Goal: Transaction & Acquisition: Book appointment/travel/reservation

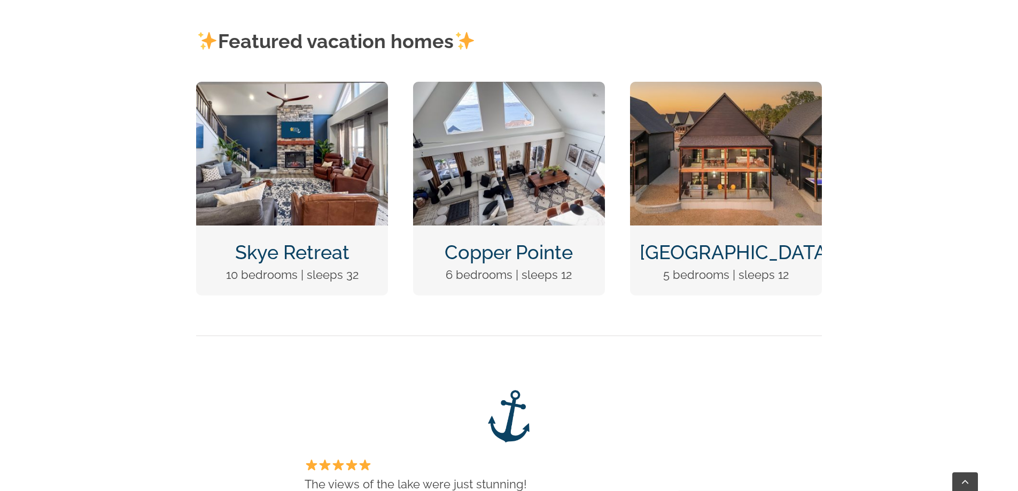
scroll to position [588, 0]
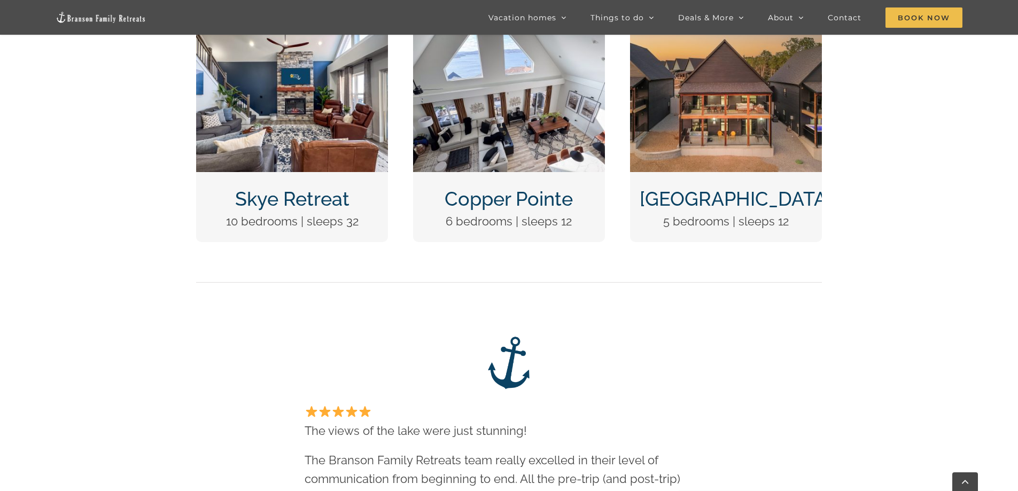
click at [493, 126] on img "Copper Pointe at Table Rock Lake-1051" at bounding box center [509, 100] width 192 height 144
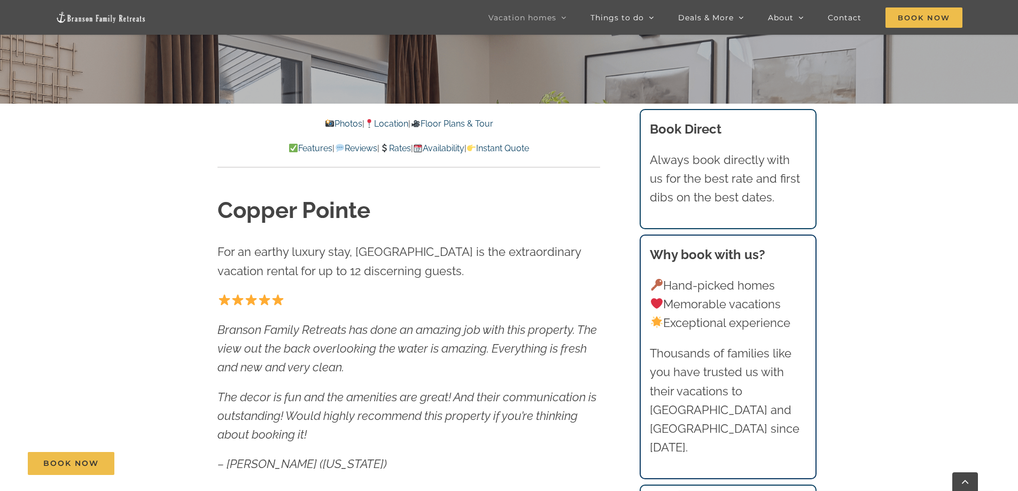
scroll to position [428, 0]
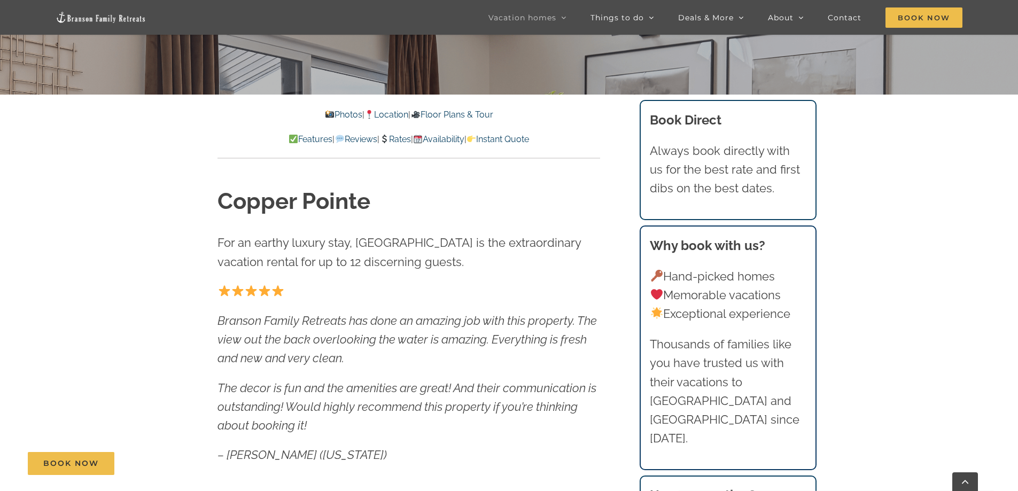
click at [395, 114] on link "Location" at bounding box center [386, 115] width 44 height 10
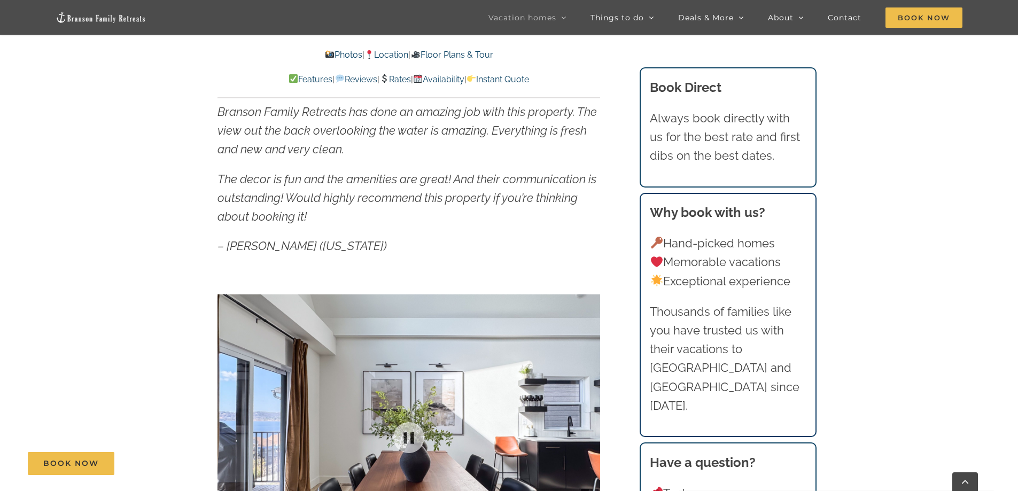
scroll to position [634, 0]
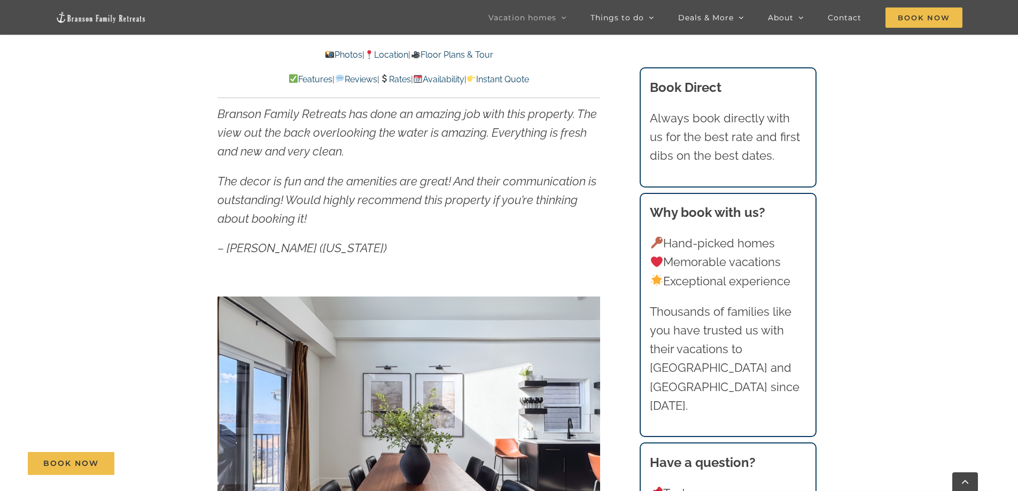
click at [394, 52] on link "Location" at bounding box center [386, 55] width 44 height 10
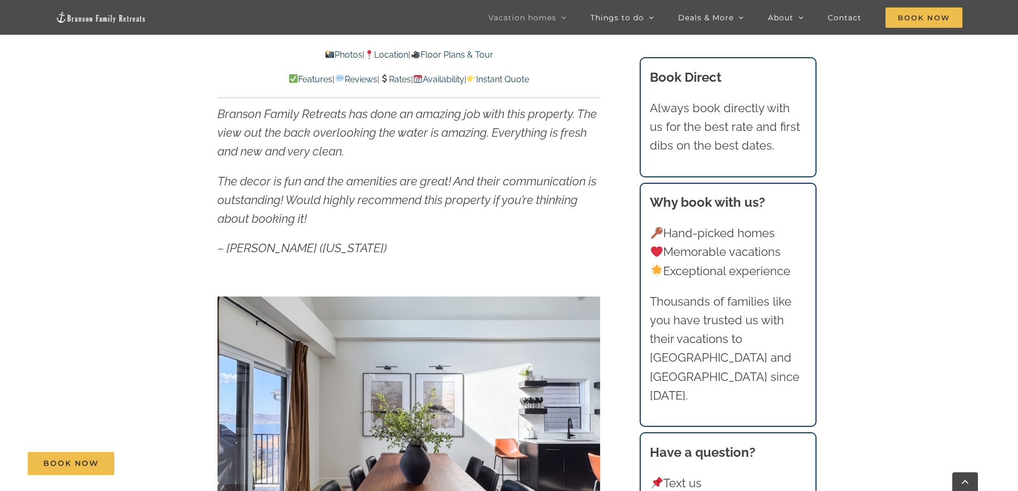
scroll to position [2291, 0]
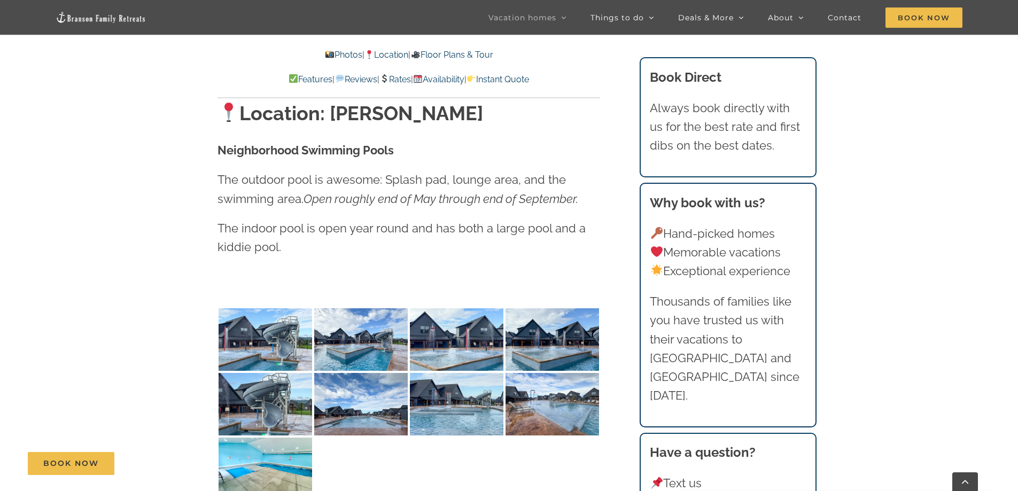
click at [393, 55] on link "Location" at bounding box center [386, 55] width 44 height 10
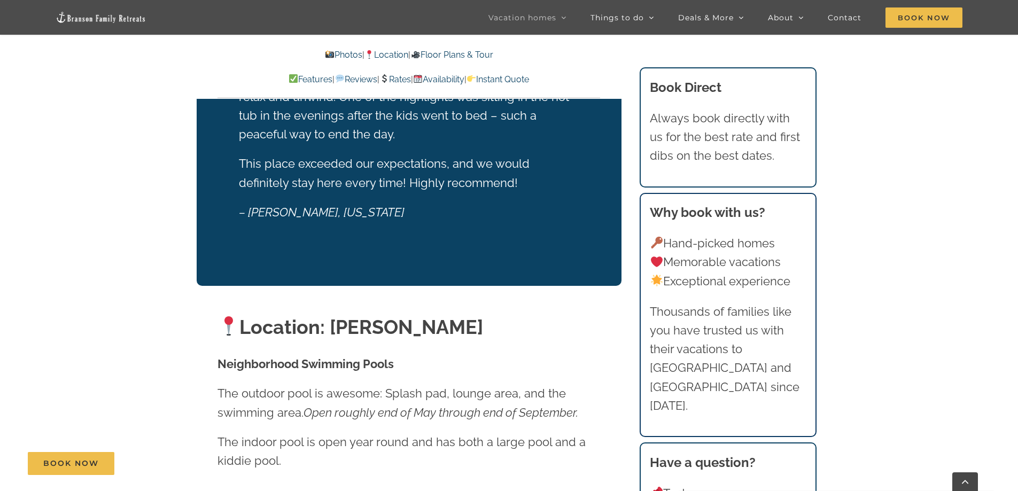
click at [393, 53] on link "Location" at bounding box center [386, 55] width 44 height 10
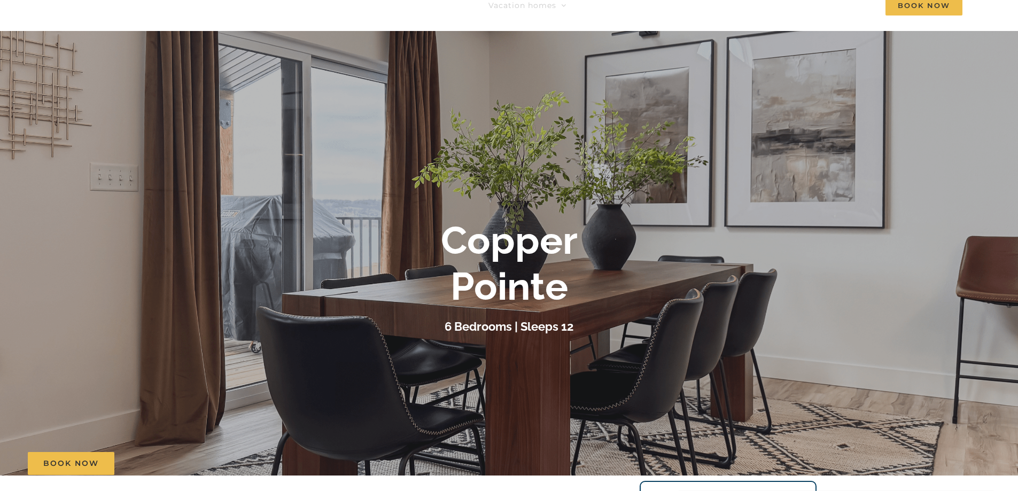
scroll to position [0, 0]
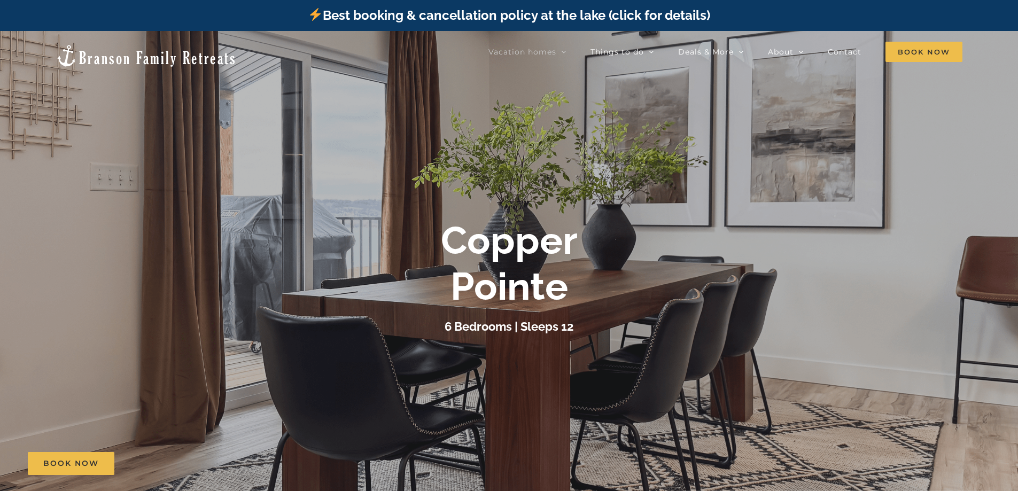
scroll to position [428, 0]
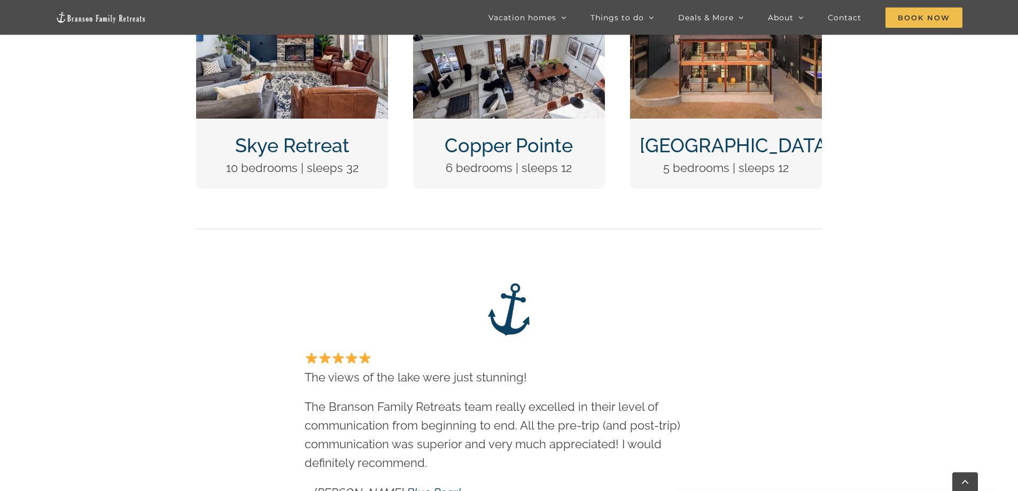
scroll to position [321, 0]
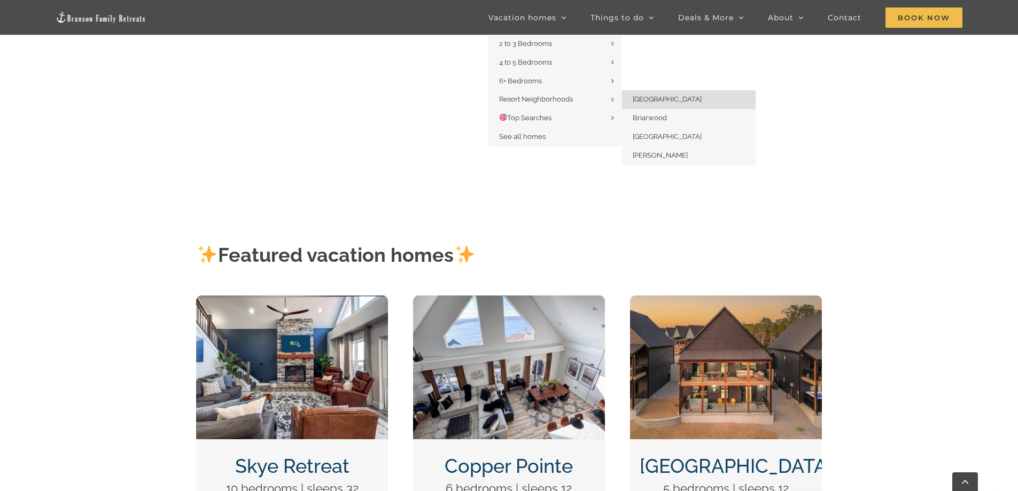
click at [653, 100] on span "[GEOGRAPHIC_DATA]" at bounding box center [667, 99] width 69 height 8
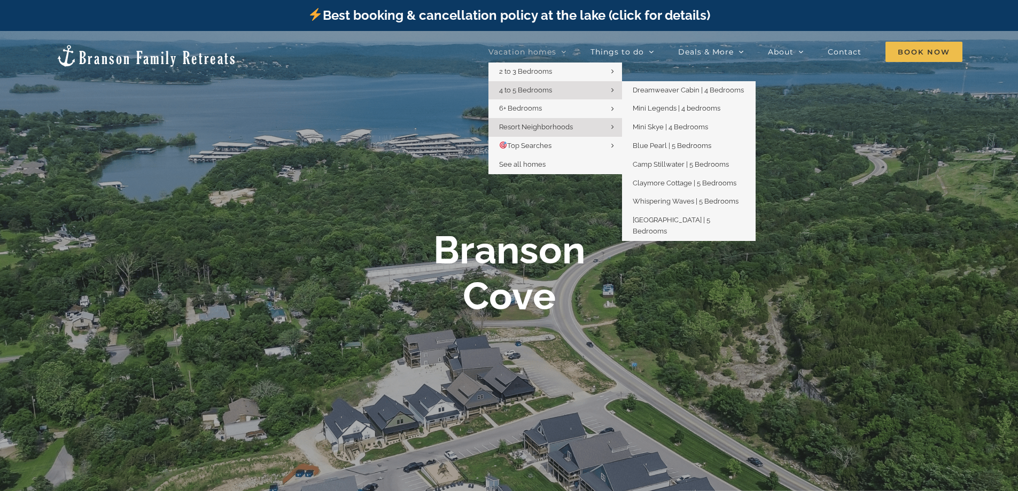
click at [550, 93] on span "4 to 5 Bedrooms" at bounding box center [525, 90] width 53 height 8
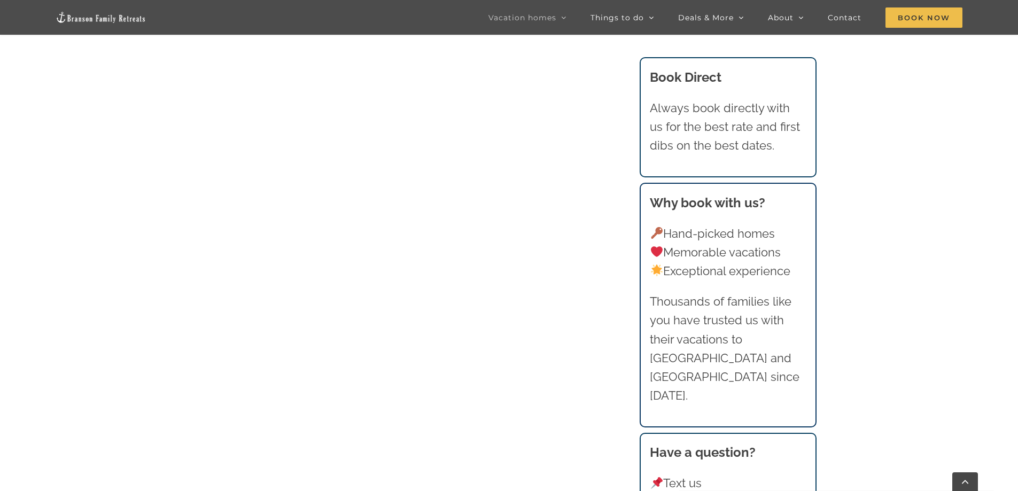
scroll to position [732, 0]
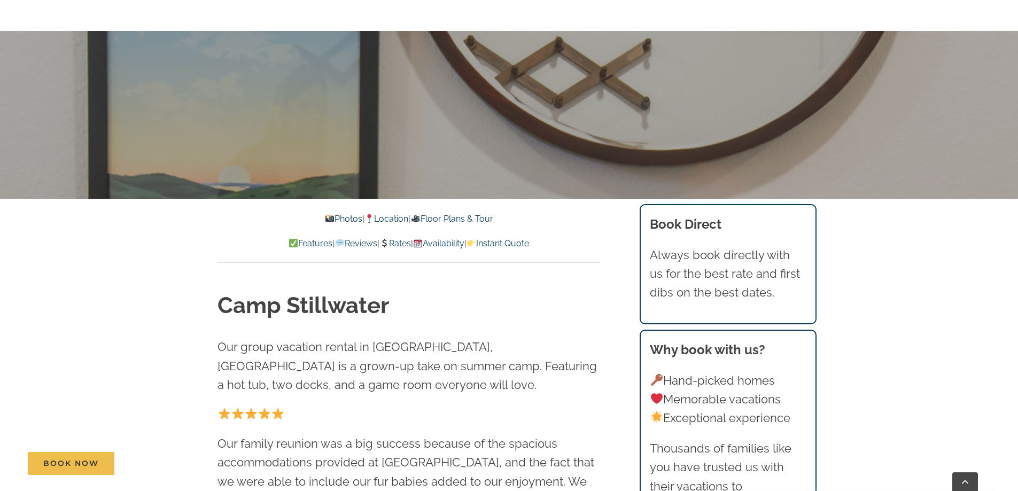
scroll to position [374, 0]
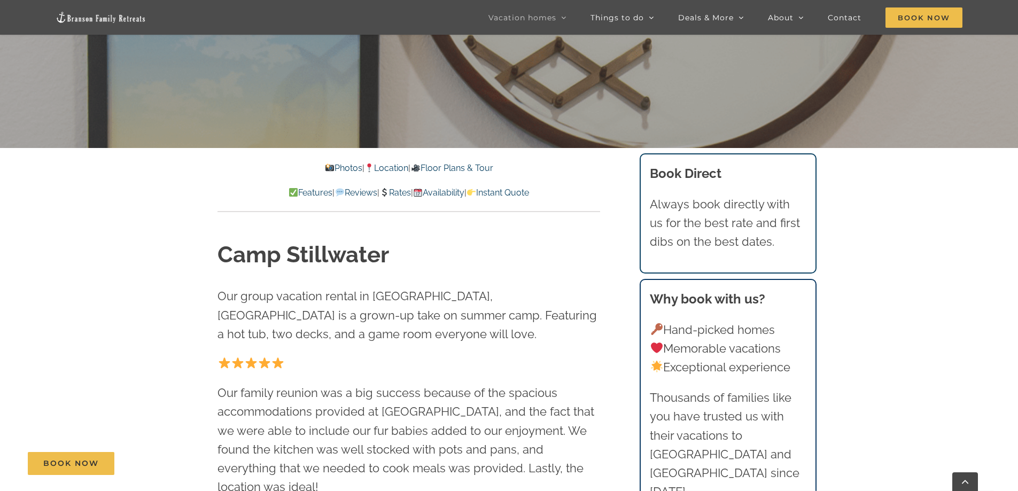
click at [391, 167] on link "Location" at bounding box center [386, 168] width 44 height 10
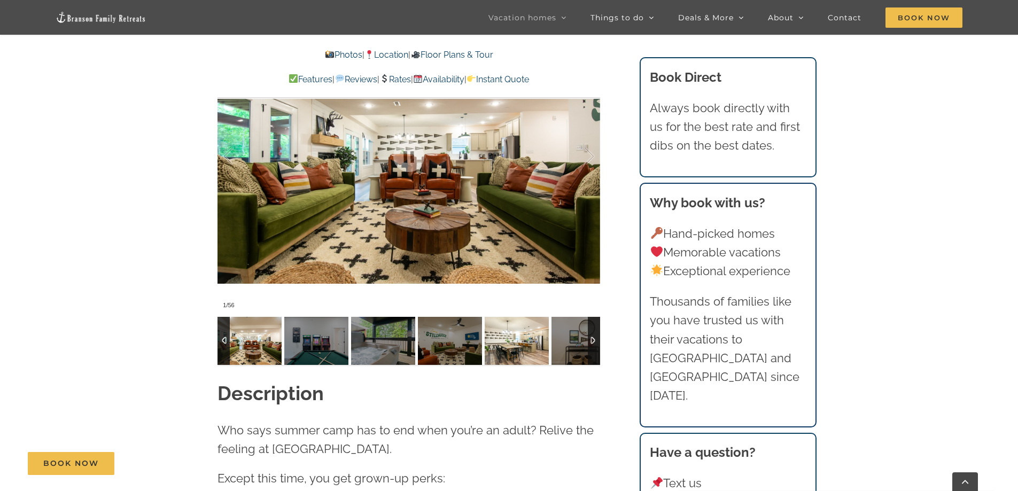
scroll to position [932, 0]
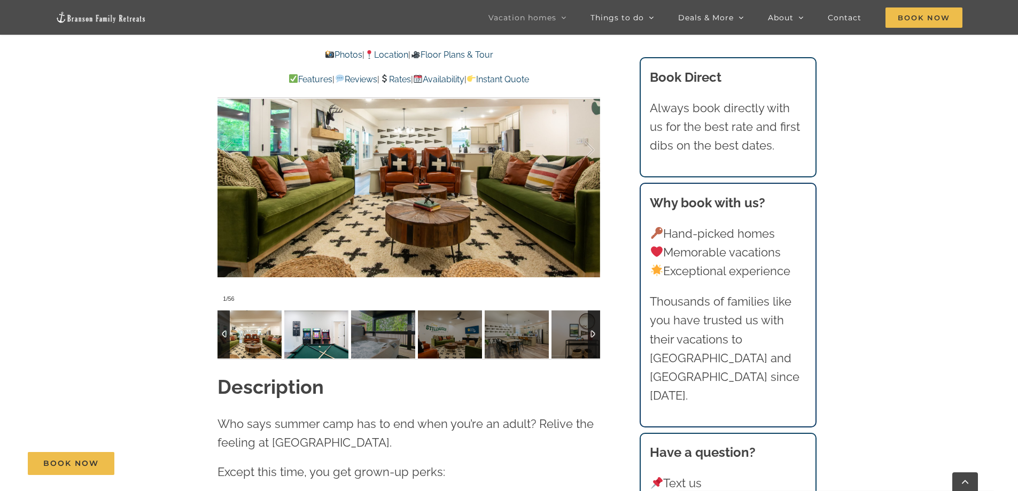
click at [297, 317] on img at bounding box center [316, 334] width 64 height 48
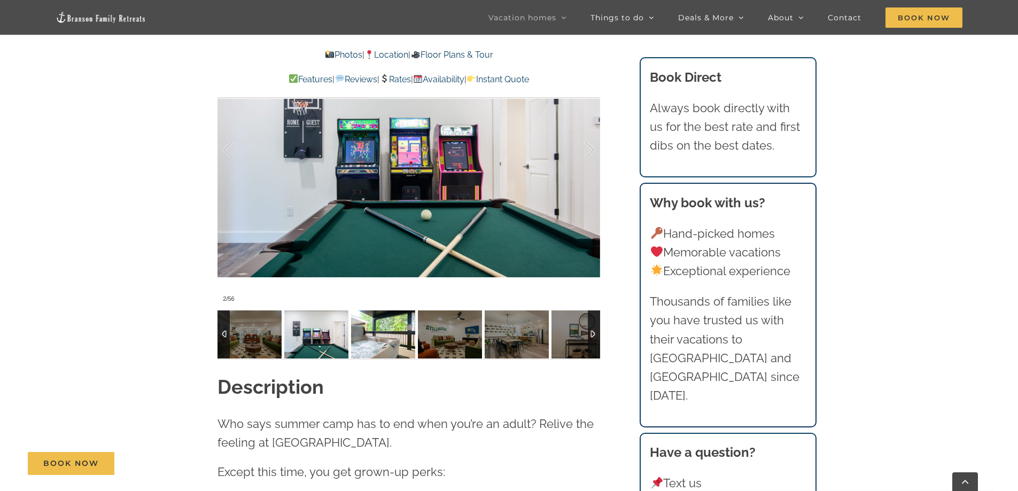
click at [370, 322] on img at bounding box center [383, 334] width 64 height 48
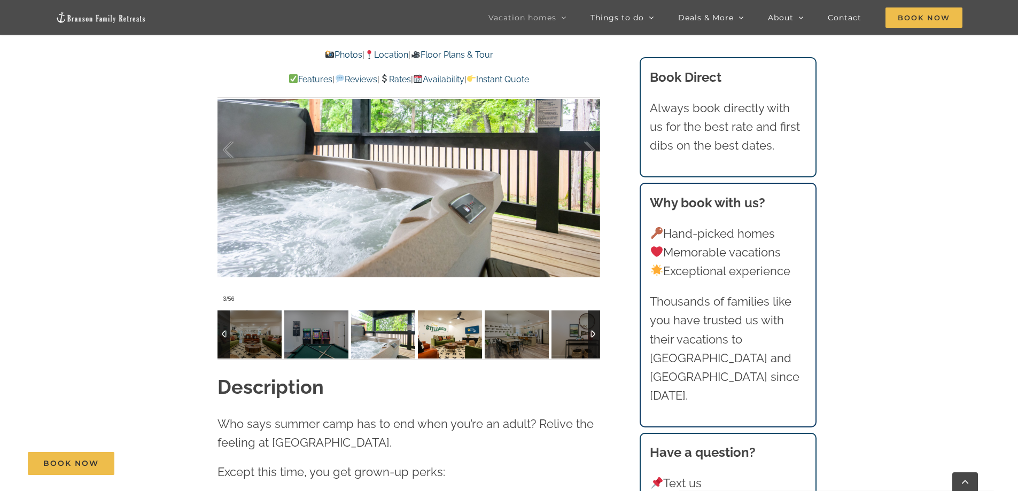
click at [425, 322] on img at bounding box center [450, 334] width 64 height 48
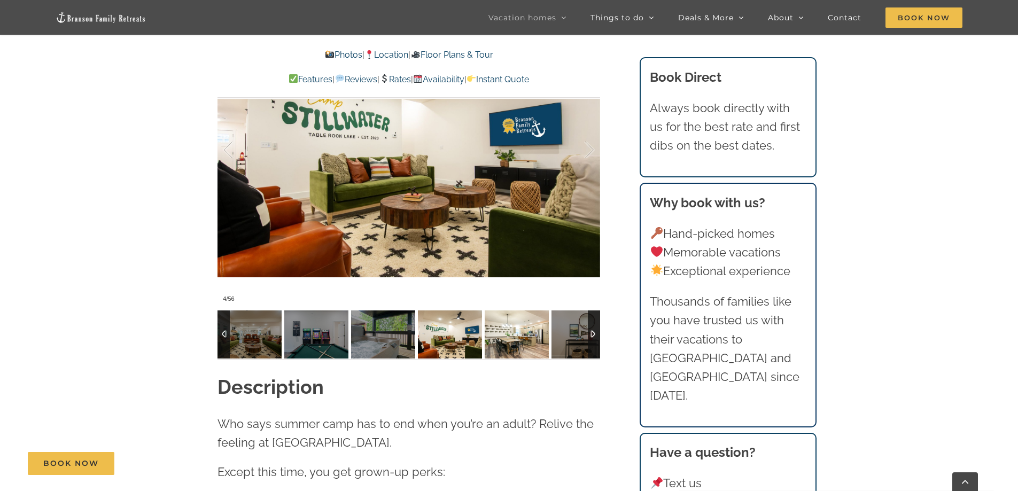
click at [496, 325] on img at bounding box center [517, 334] width 64 height 48
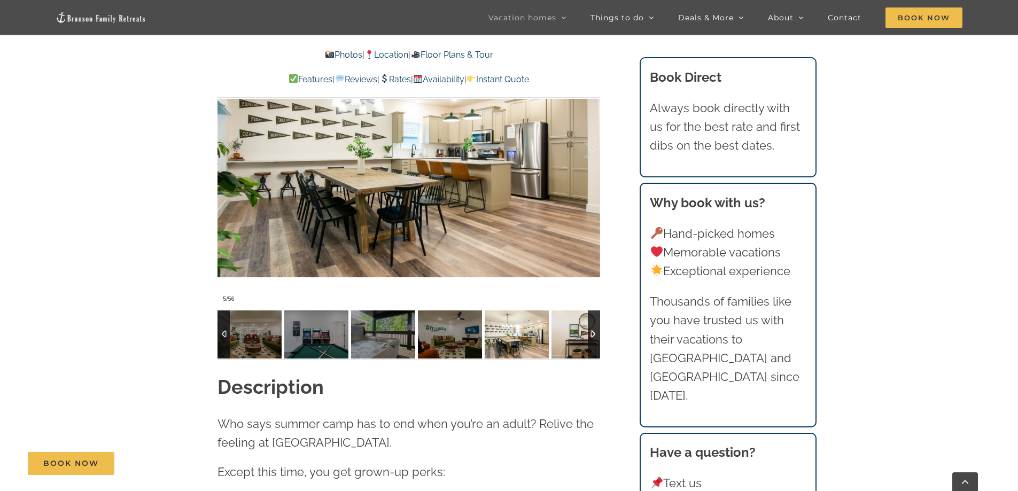
click at [561, 319] on img at bounding box center [583, 334] width 64 height 48
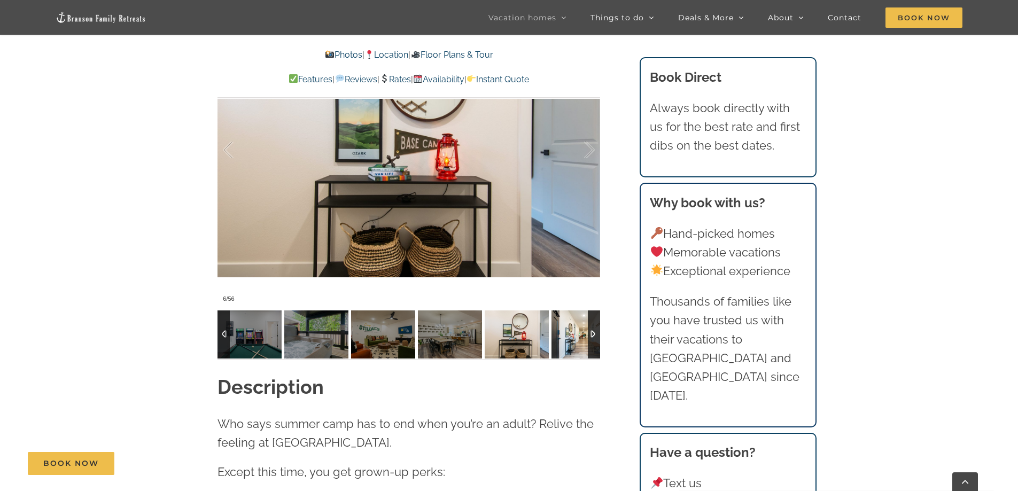
click at [561, 319] on img at bounding box center [583, 334] width 64 height 48
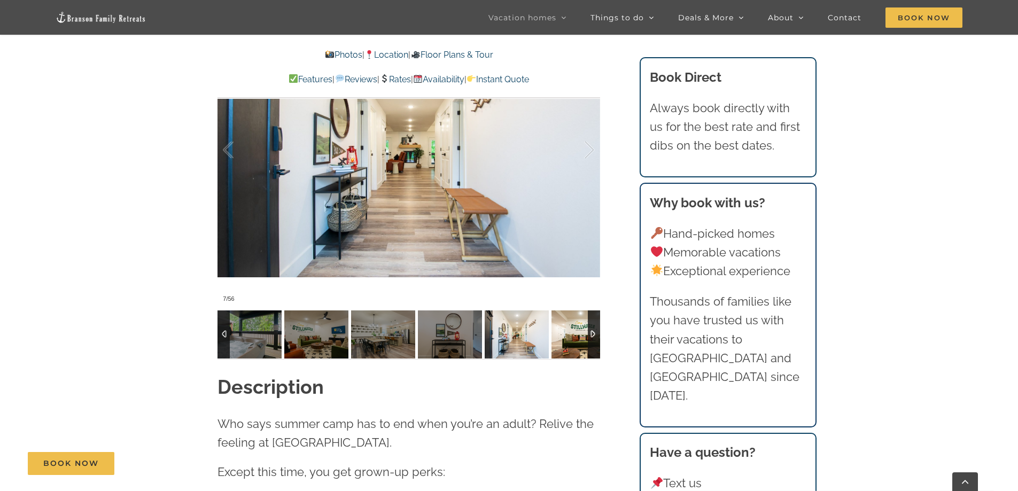
click at [570, 318] on img at bounding box center [583, 334] width 64 height 48
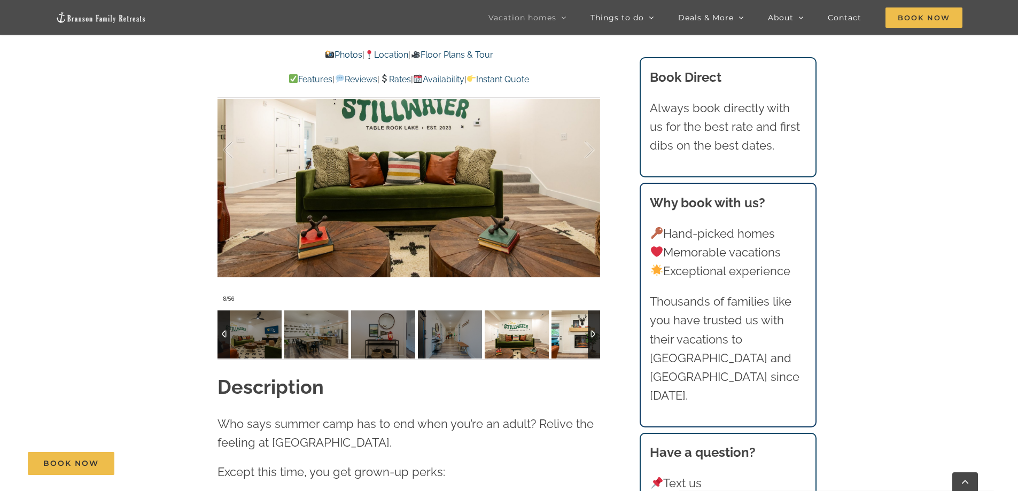
click at [570, 318] on img at bounding box center [583, 334] width 64 height 48
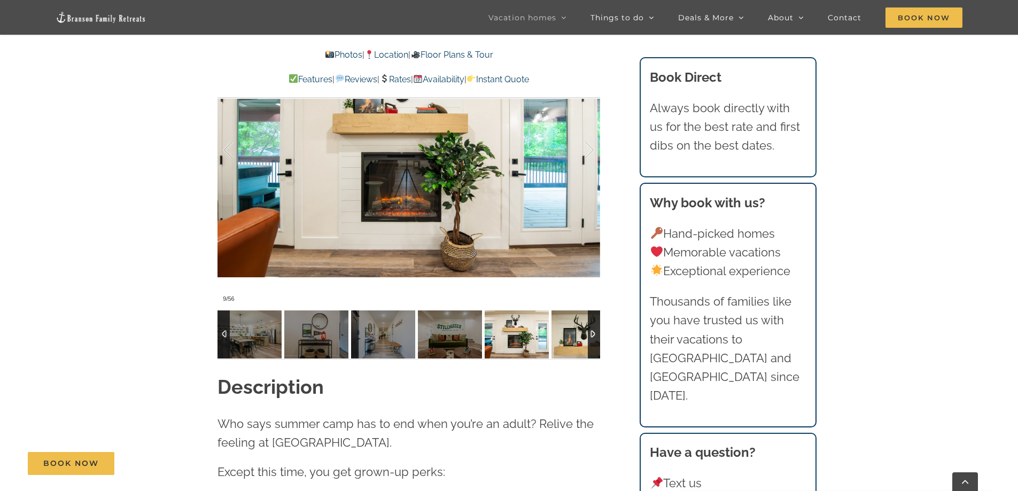
click at [570, 318] on img at bounding box center [583, 334] width 64 height 48
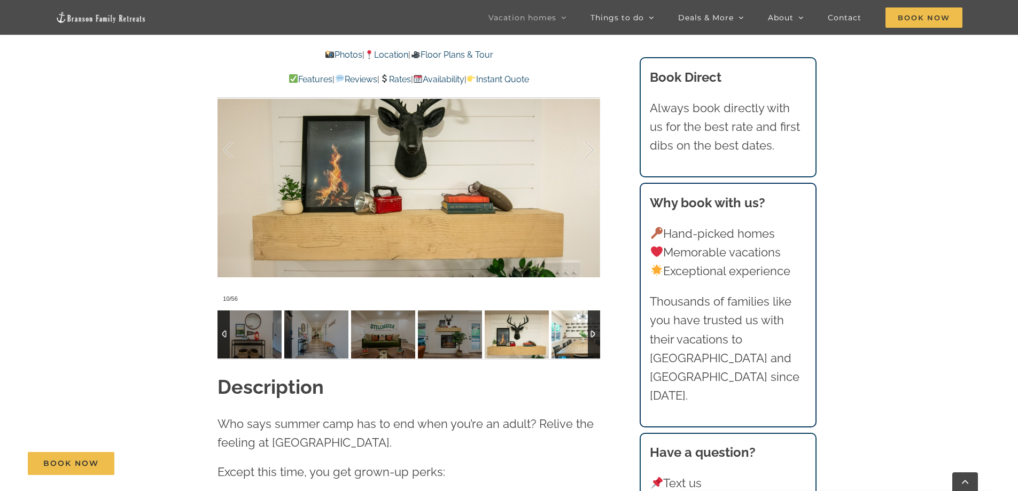
click at [570, 318] on img at bounding box center [583, 334] width 64 height 48
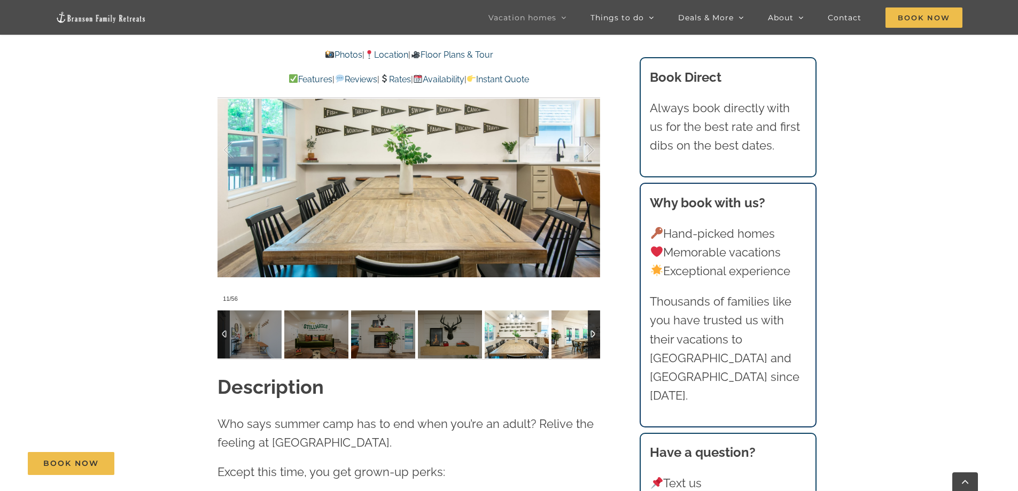
click at [570, 318] on img at bounding box center [583, 334] width 64 height 48
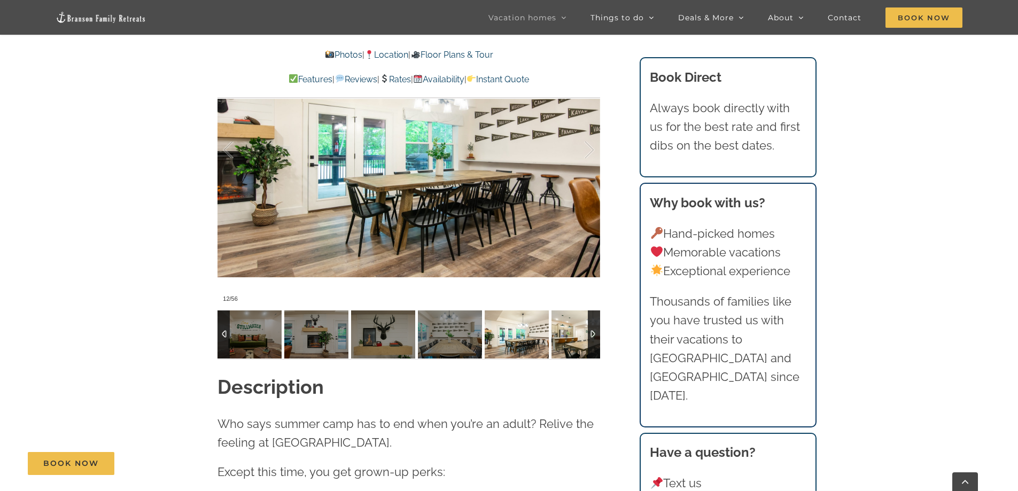
click at [570, 318] on img at bounding box center [583, 334] width 64 height 48
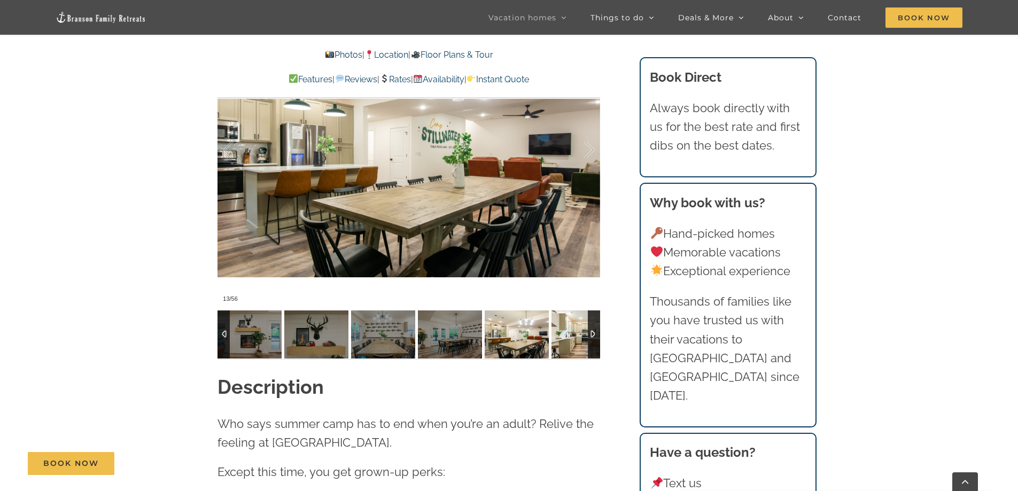
click at [570, 318] on img at bounding box center [583, 334] width 64 height 48
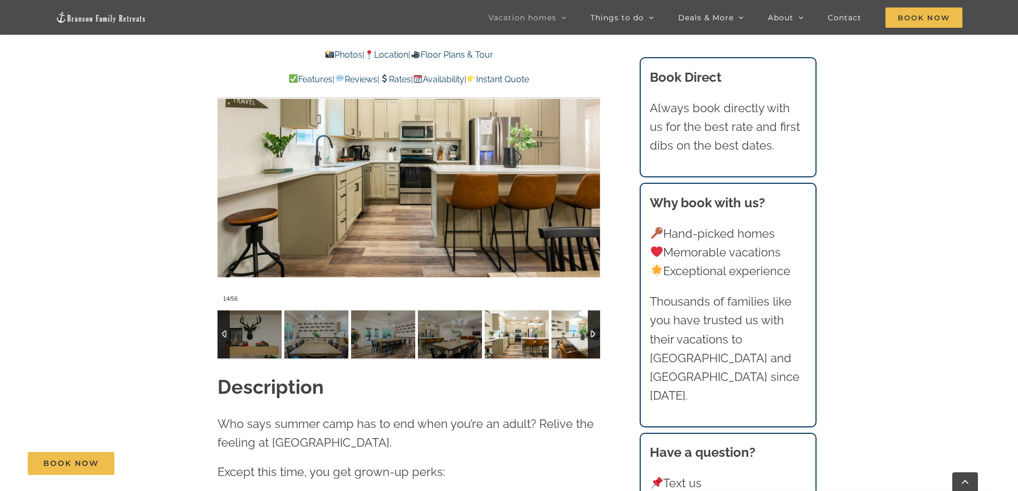
click at [570, 318] on img at bounding box center [583, 334] width 64 height 48
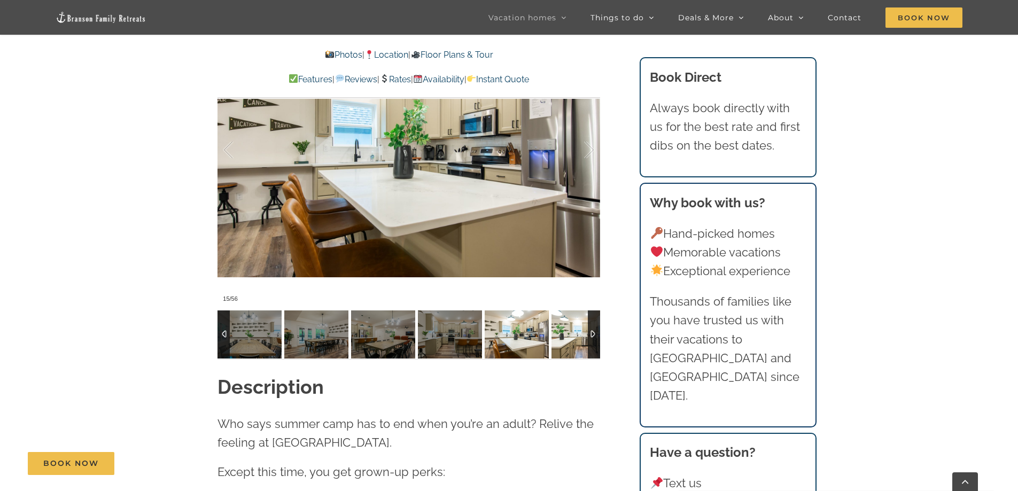
click at [570, 318] on img at bounding box center [583, 334] width 64 height 48
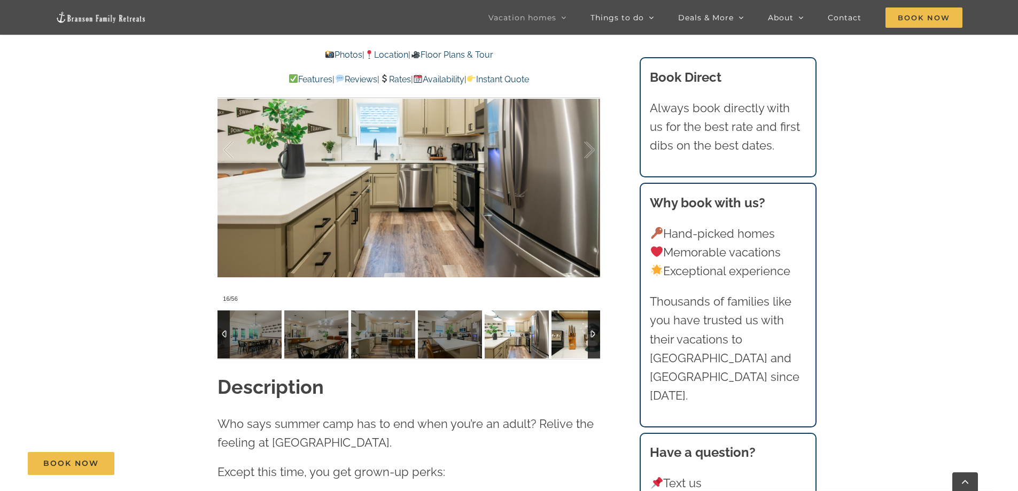
click at [570, 318] on img at bounding box center [583, 334] width 64 height 48
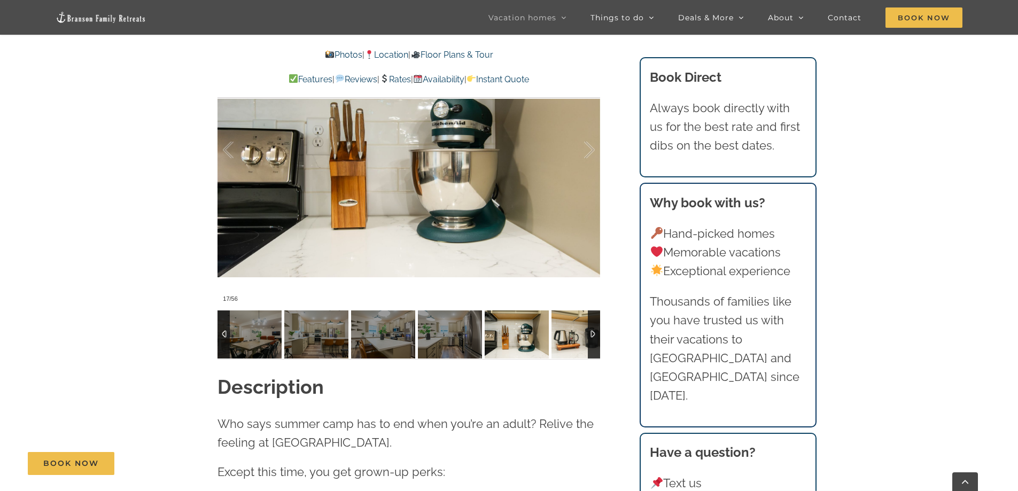
click at [570, 318] on img at bounding box center [583, 334] width 64 height 48
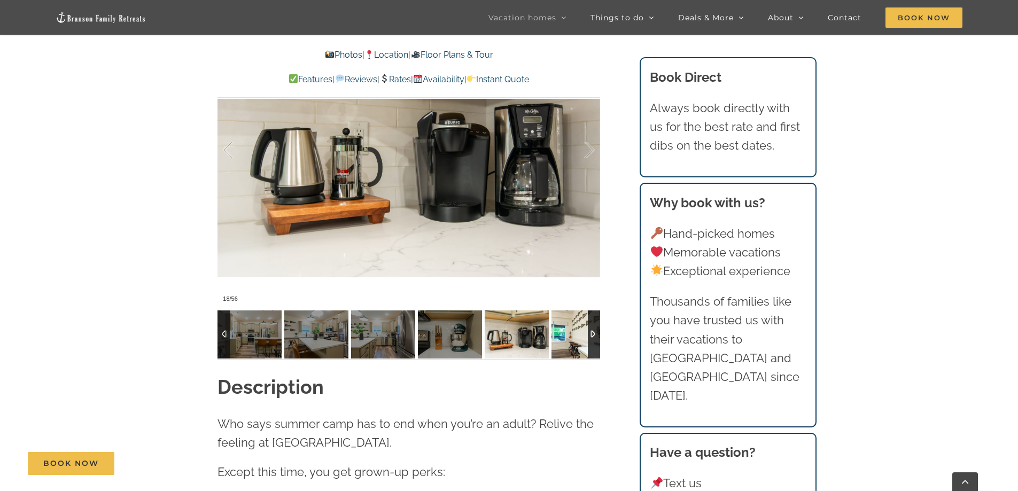
click at [570, 318] on img at bounding box center [583, 334] width 64 height 48
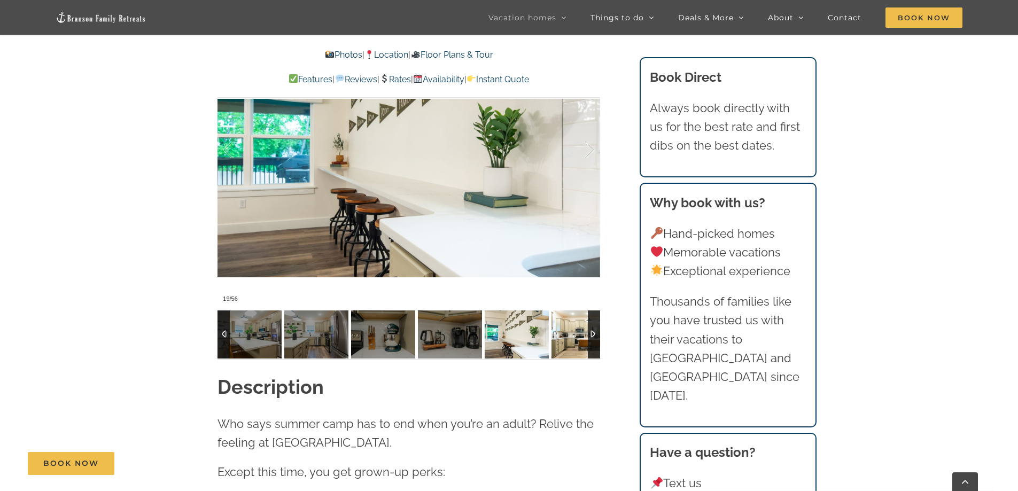
click at [570, 318] on img at bounding box center [583, 334] width 64 height 48
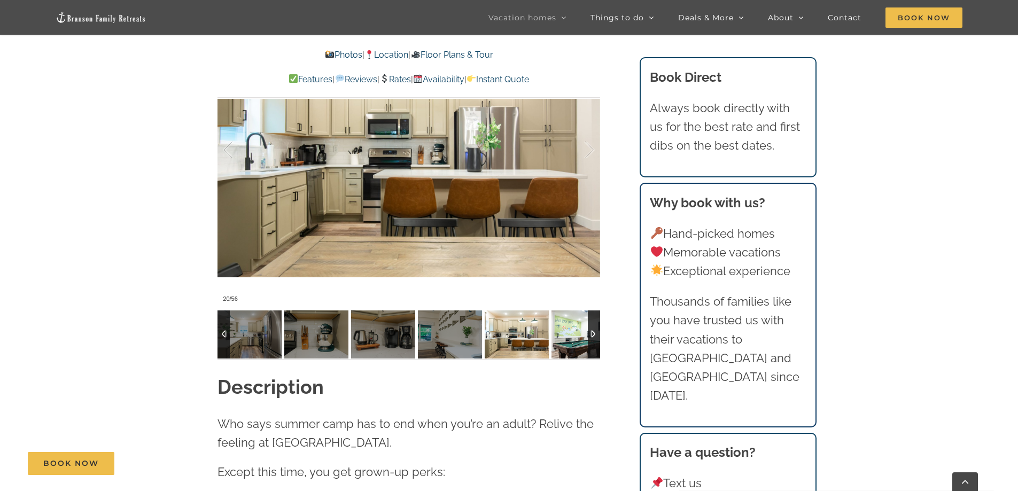
click at [570, 318] on img at bounding box center [583, 334] width 64 height 48
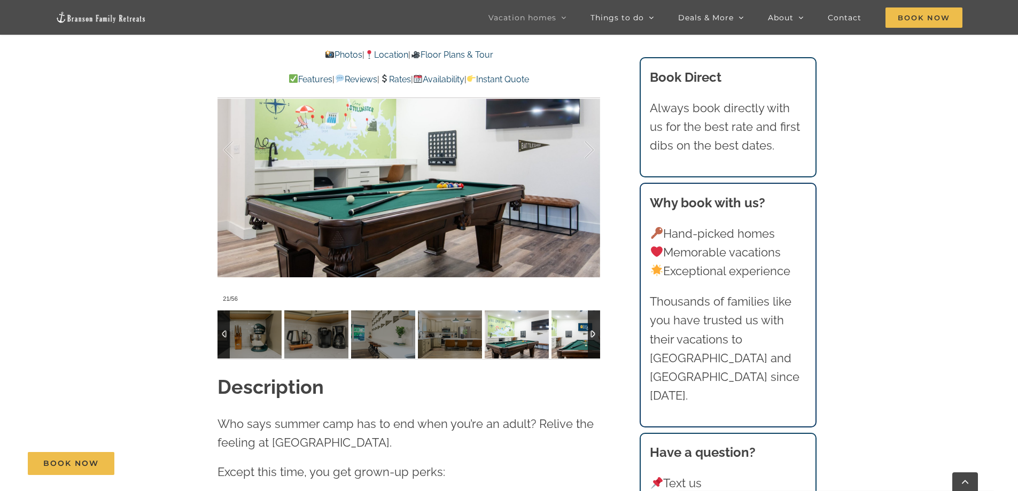
click at [570, 318] on img at bounding box center [583, 334] width 64 height 48
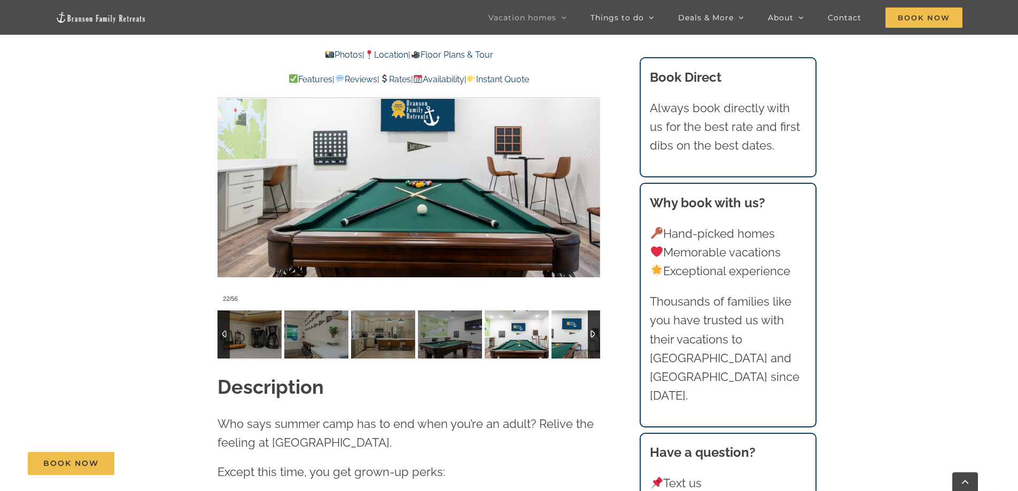
click at [570, 318] on img at bounding box center [583, 334] width 64 height 48
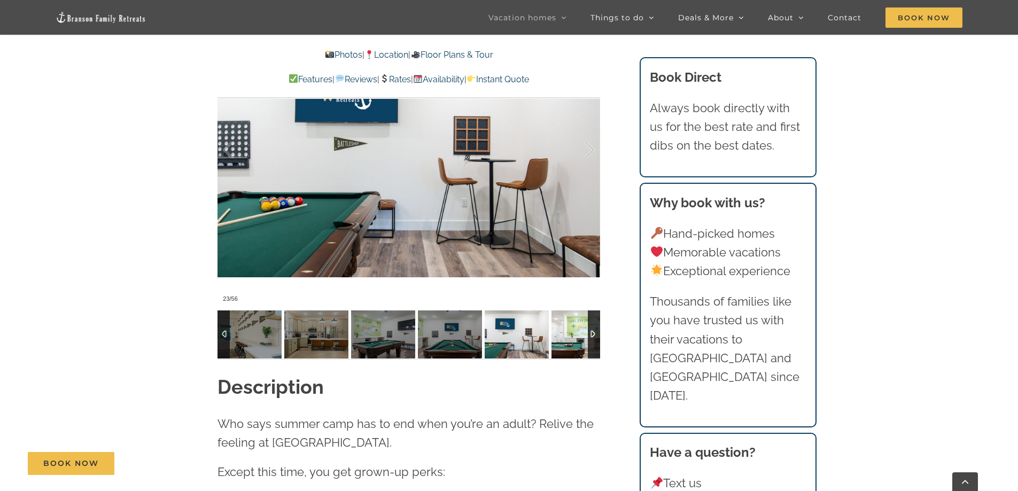
click at [570, 318] on img at bounding box center [583, 334] width 64 height 48
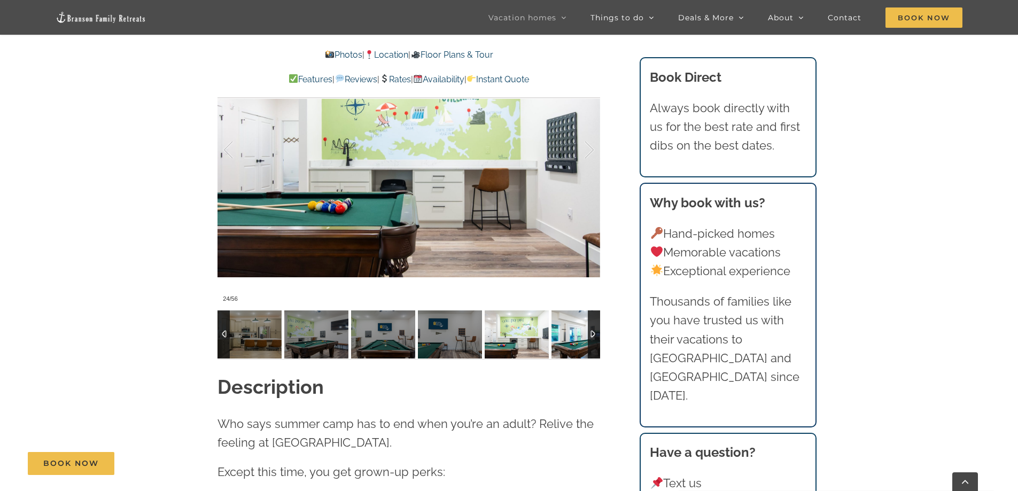
click at [570, 318] on img at bounding box center [583, 334] width 64 height 48
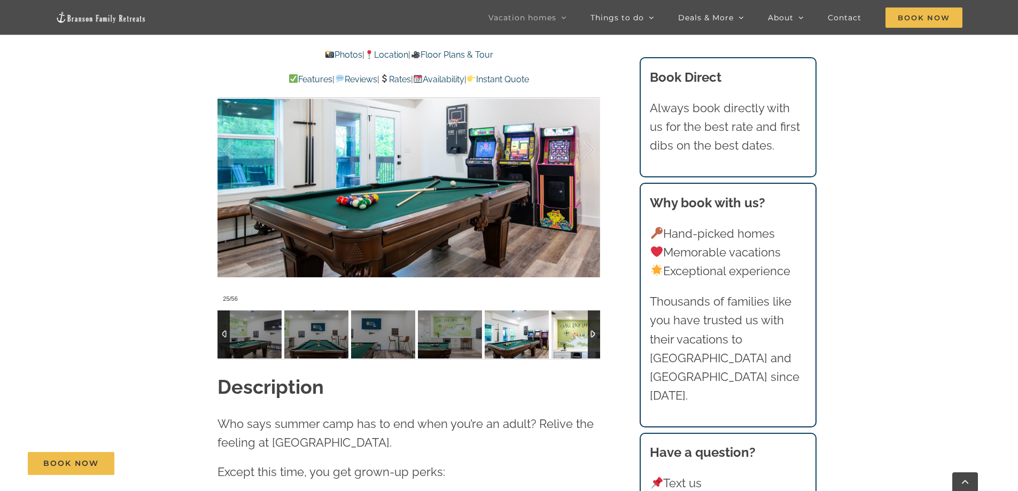
click at [570, 318] on img at bounding box center [583, 334] width 64 height 48
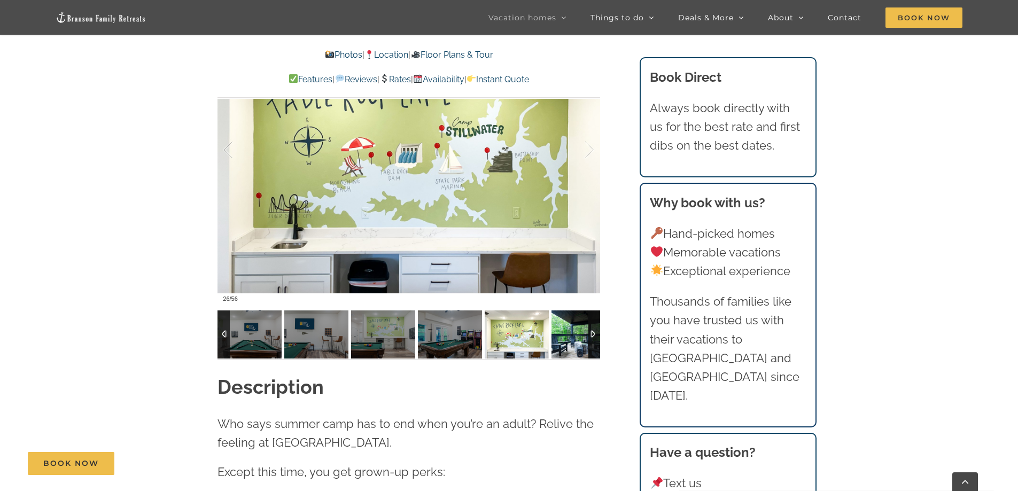
click at [568, 318] on img at bounding box center [583, 334] width 64 height 48
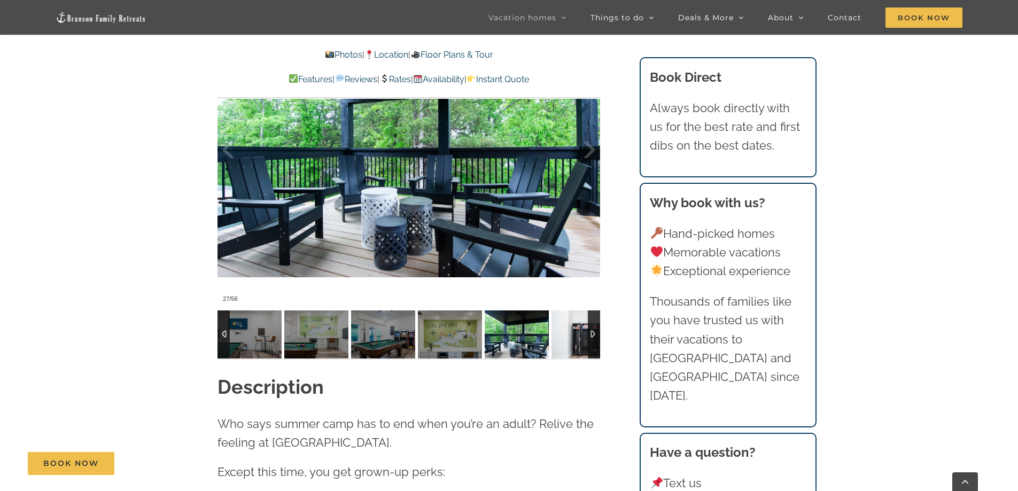
click at [568, 318] on img at bounding box center [583, 334] width 64 height 48
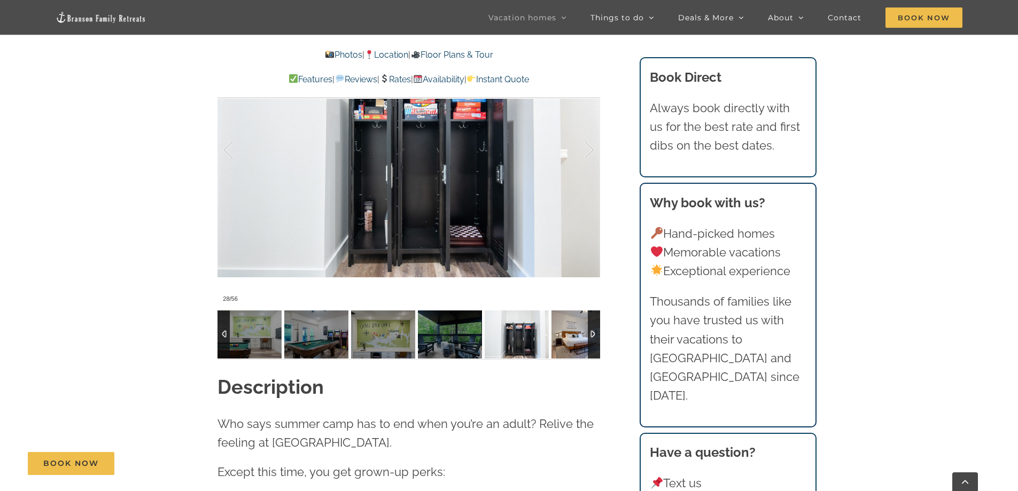
click at [568, 318] on img at bounding box center [583, 334] width 64 height 48
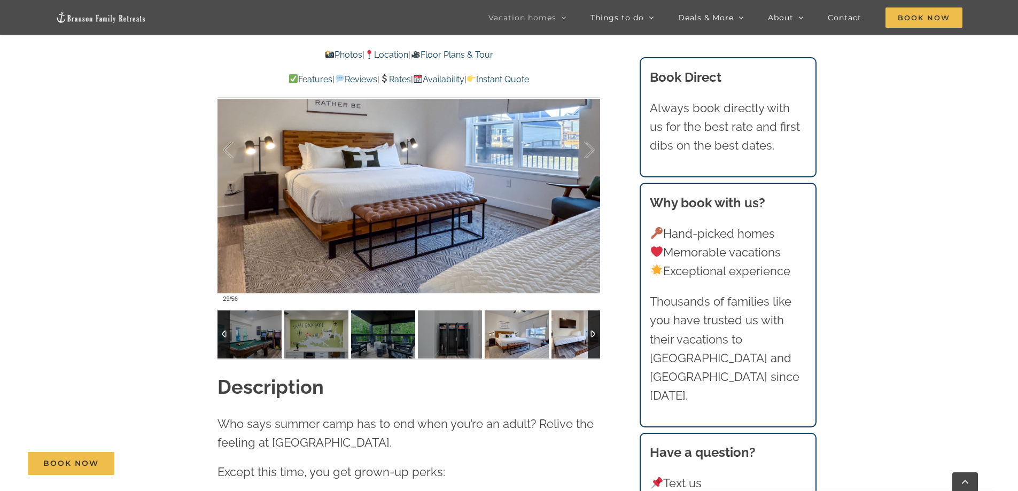
click at [568, 318] on img at bounding box center [583, 334] width 64 height 48
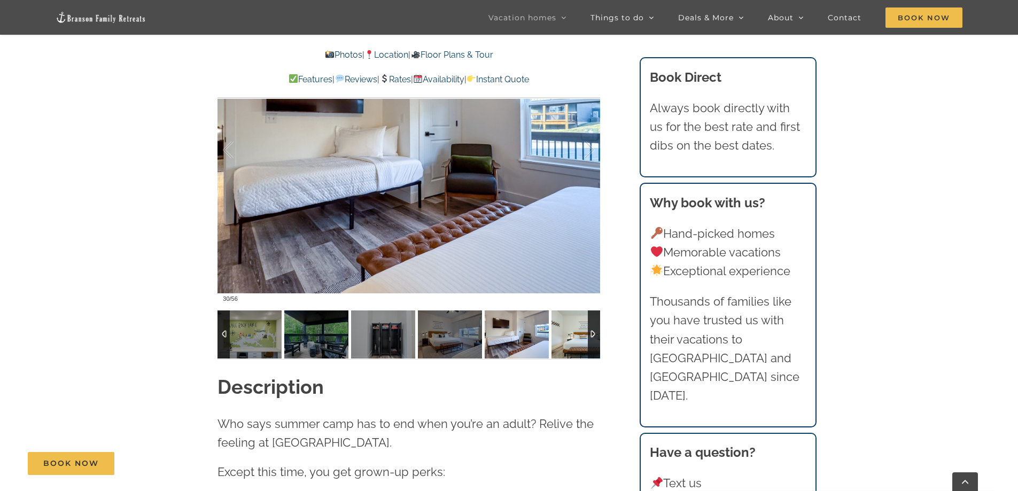
click at [568, 318] on img at bounding box center [583, 334] width 64 height 48
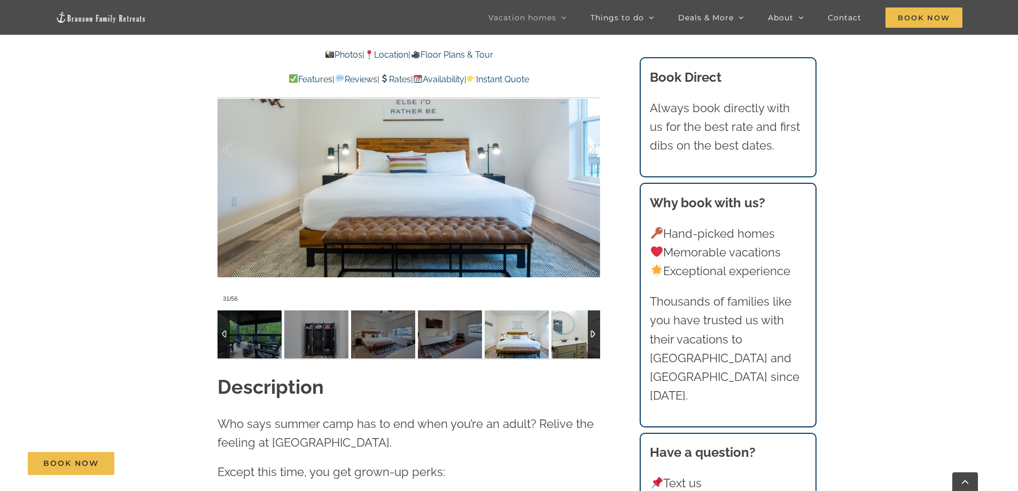
click at [568, 318] on img at bounding box center [583, 334] width 64 height 48
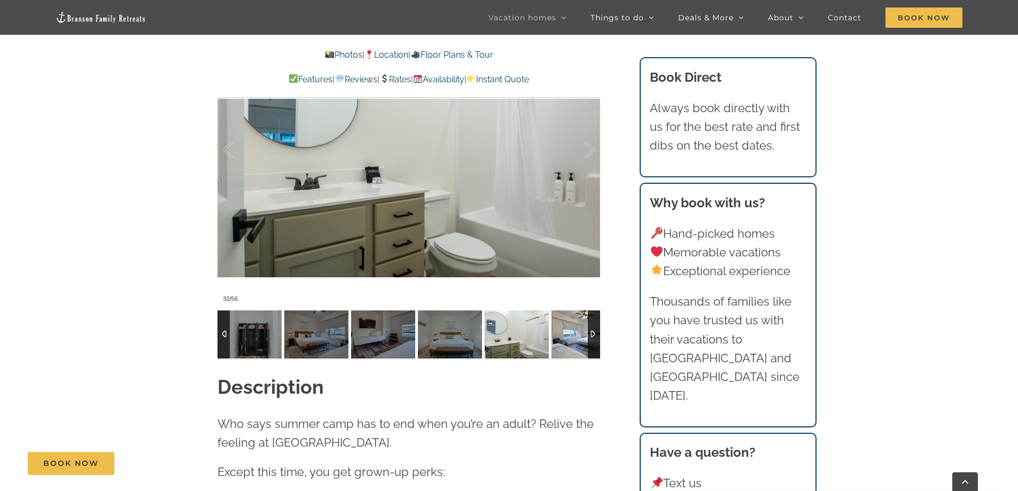
click at [568, 318] on img at bounding box center [583, 334] width 64 height 48
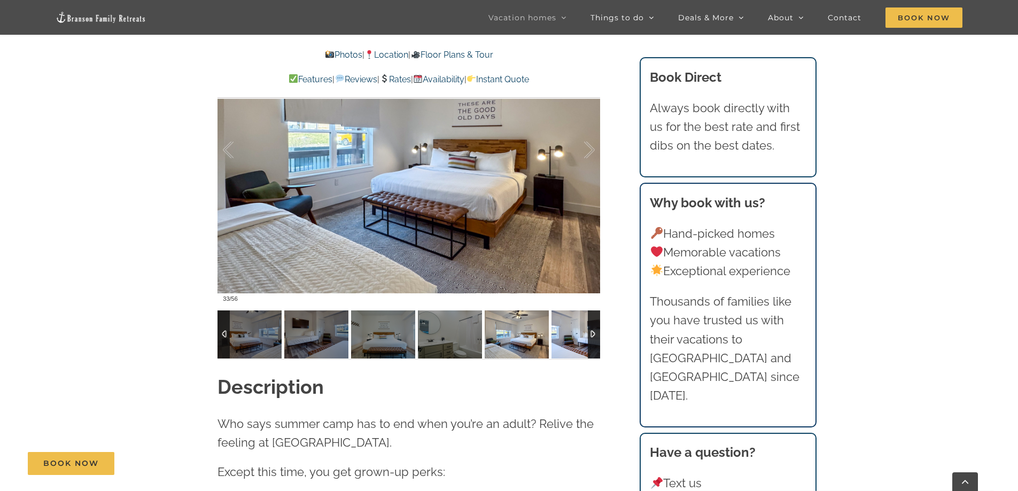
click at [568, 318] on img at bounding box center [583, 334] width 64 height 48
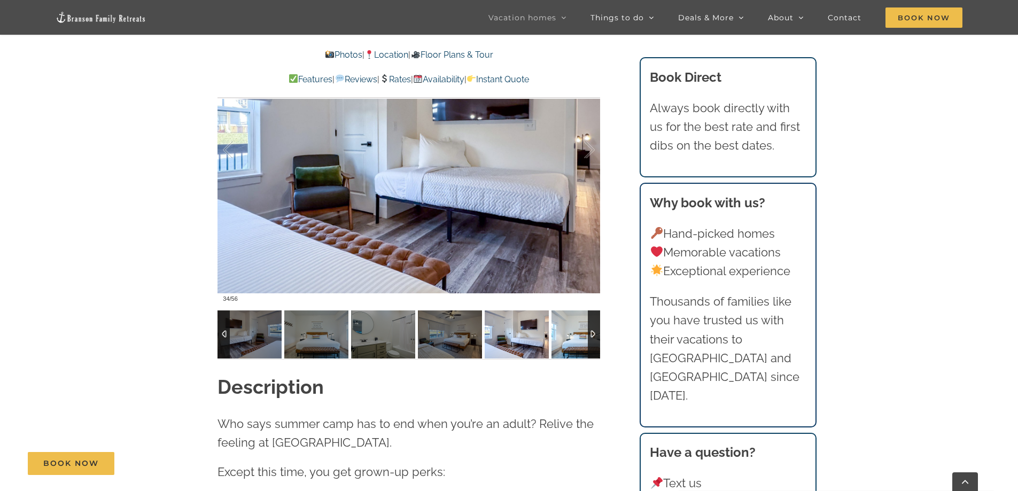
click at [568, 318] on img at bounding box center [583, 334] width 64 height 48
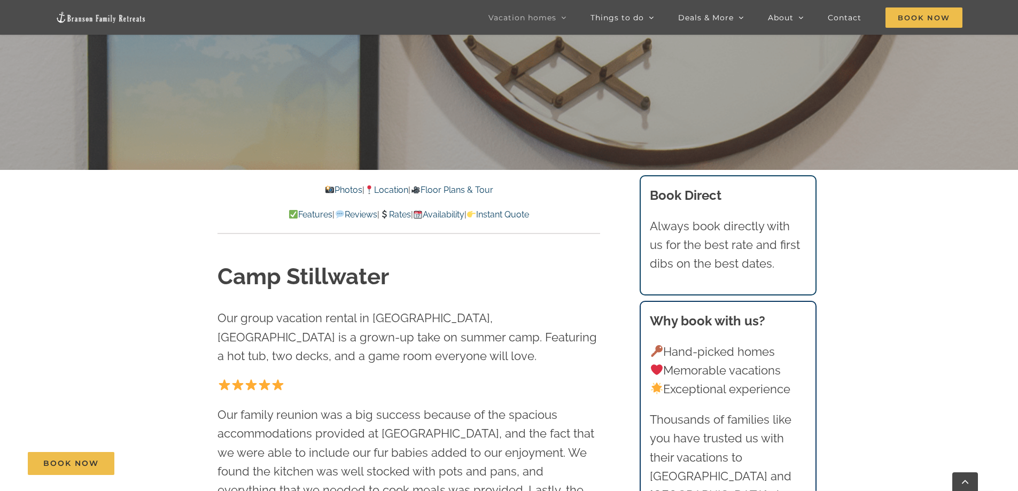
scroll to position [24, 0]
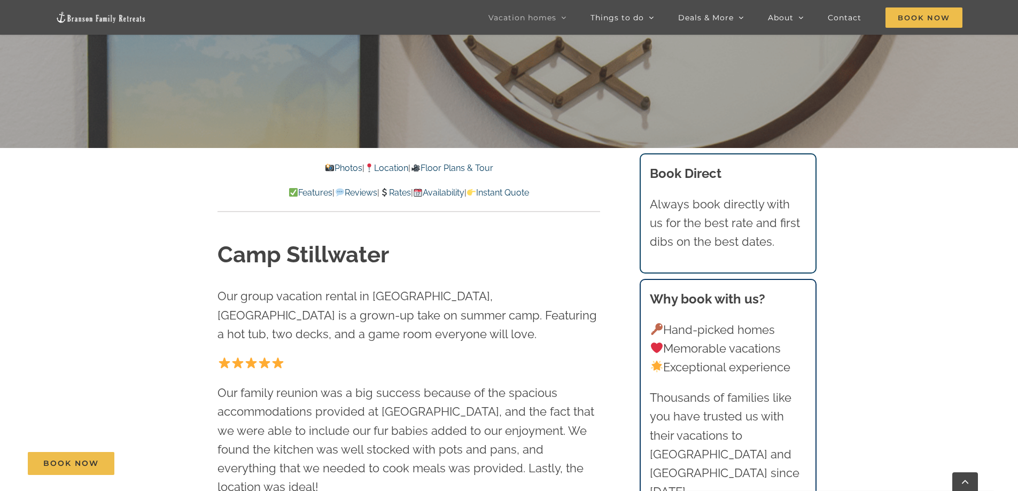
scroll to position [53, 0]
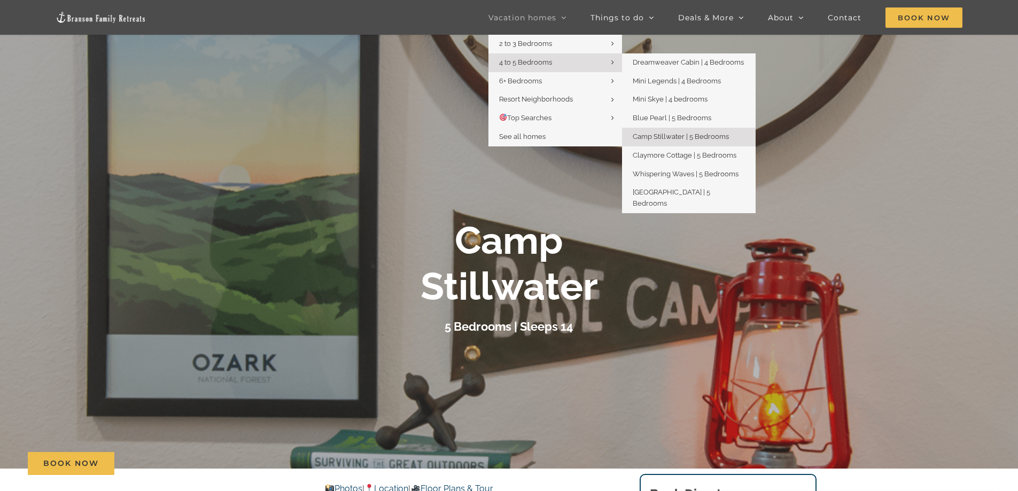
click at [533, 63] on span "4 to 5 Bedrooms" at bounding box center [525, 62] width 53 height 8
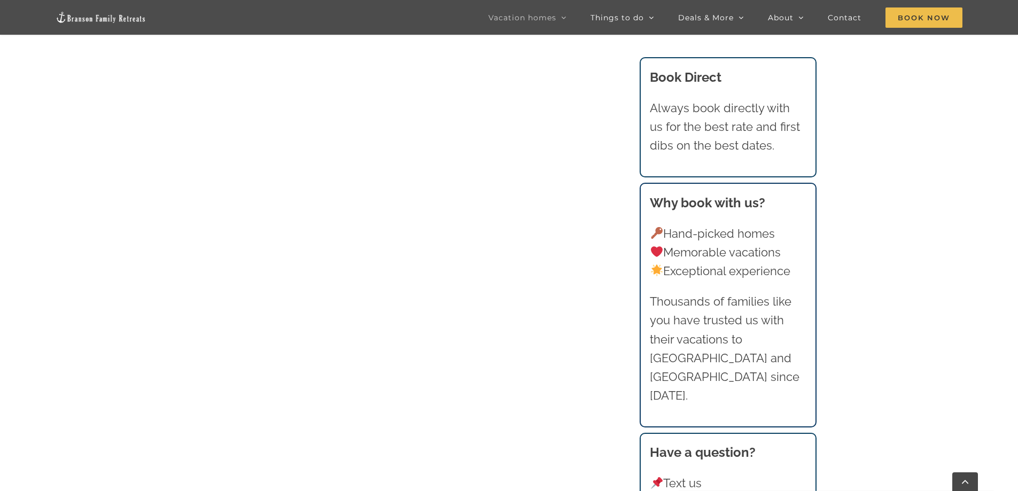
scroll to position [802, 0]
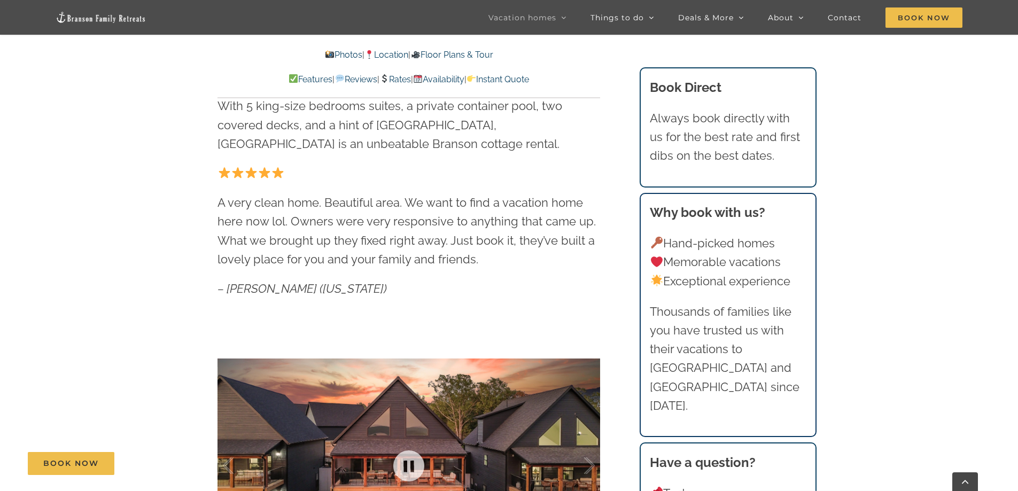
scroll to position [534, 0]
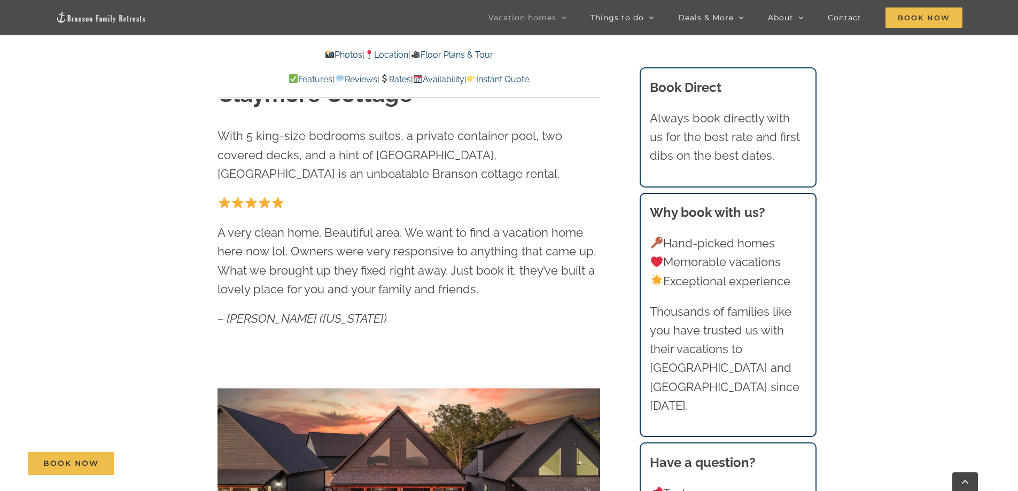
click at [385, 53] on link "Location" at bounding box center [386, 55] width 44 height 10
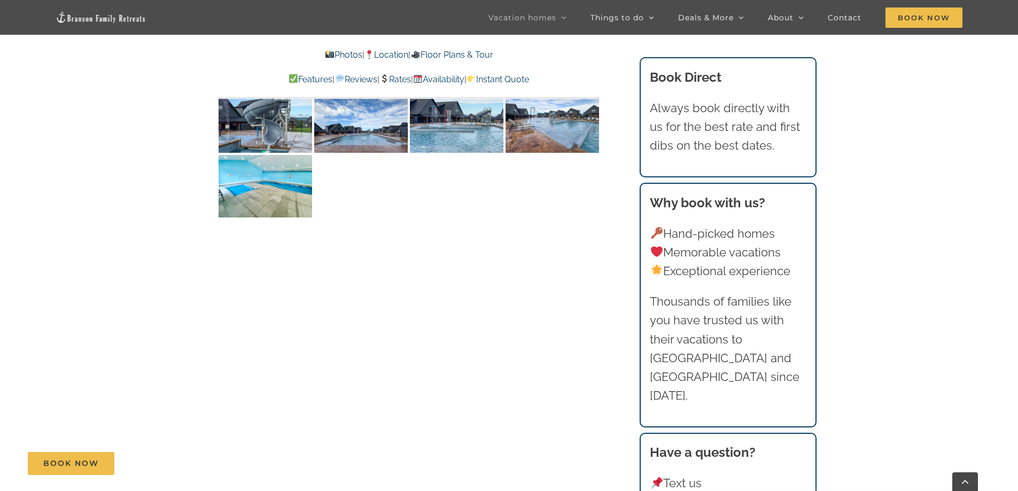
scroll to position [2761, 0]
